Goal: Information Seeking & Learning: Learn about a topic

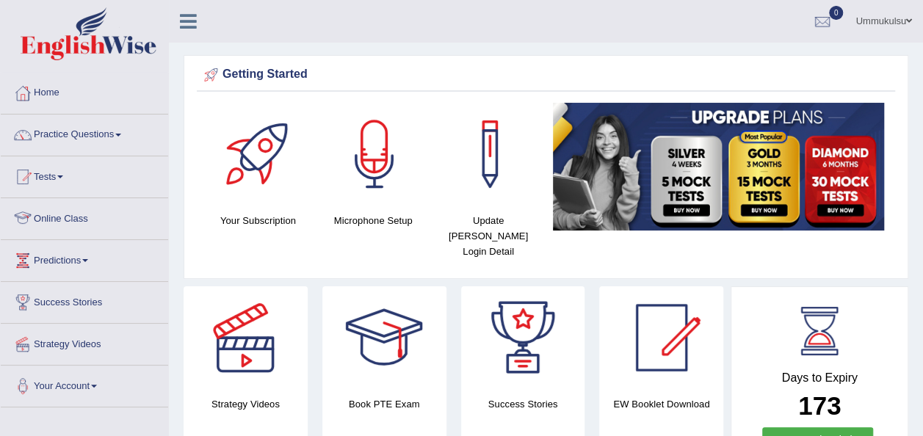
click at [54, 211] on link "Online Class" at bounding box center [84, 216] width 167 height 37
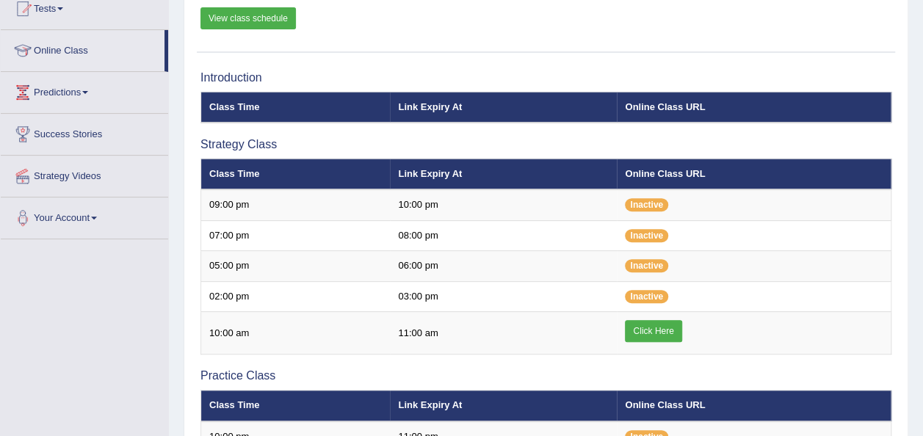
scroll to position [199, 0]
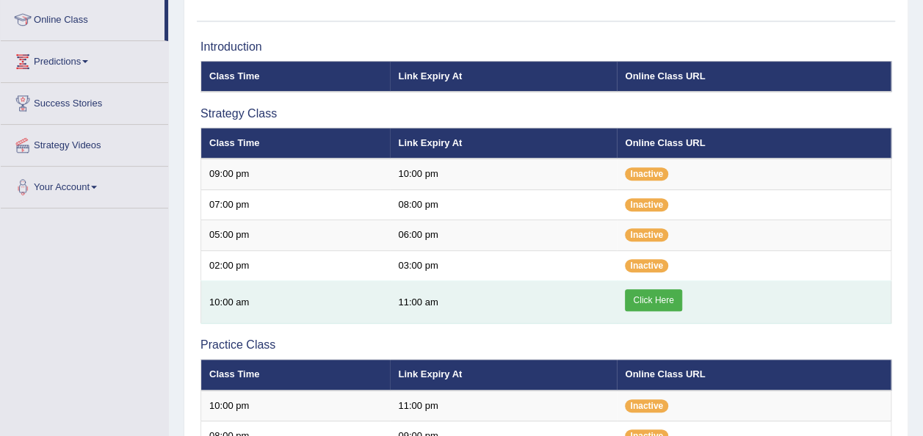
click at [659, 289] on link "Click Here" at bounding box center [653, 300] width 57 height 22
